Goal: Communication & Community: Share content

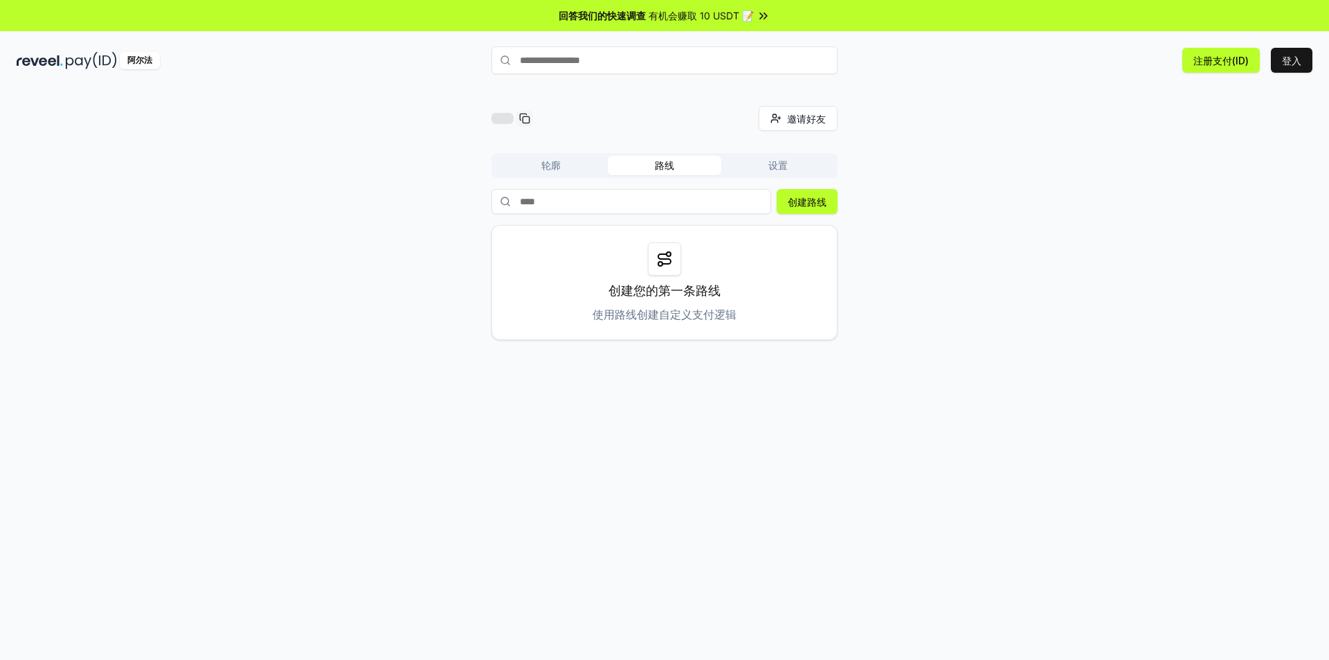
click at [819, 147] on div "邀请好友 邀请 轮廓 路线 设置 创建路线 创建您的第一条路线 使用路线创建自定义支付逻辑" at bounding box center [665, 223] width 346 height 234
